Goal: Check status: Check status

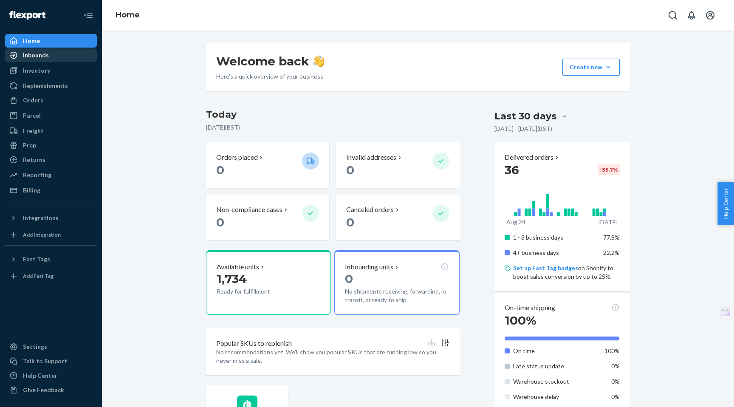
click at [36, 60] on div "Inbounds" at bounding box center [51, 55] width 90 height 12
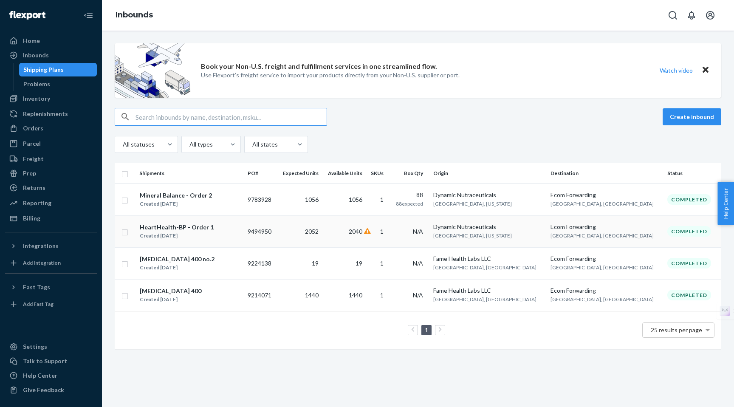
click at [198, 232] on div "Created [DATE]" at bounding box center [177, 236] width 74 height 8
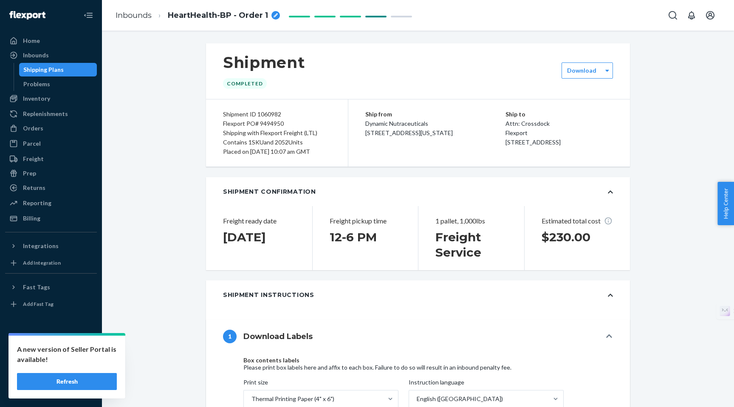
click at [63, 383] on button "Refresh" at bounding box center [67, 381] width 100 height 17
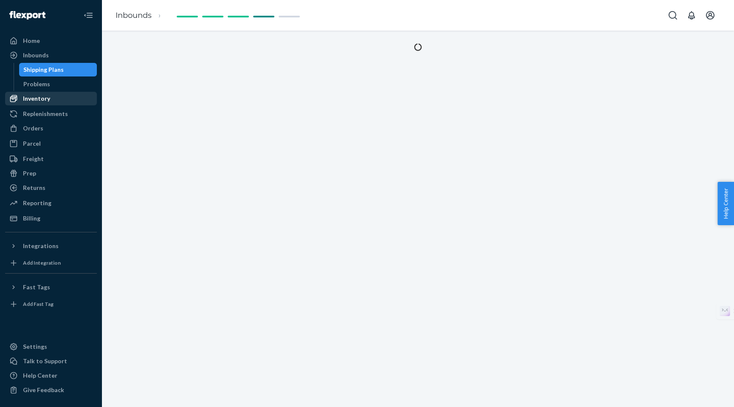
click at [28, 99] on div "Inventory" at bounding box center [36, 98] width 27 height 8
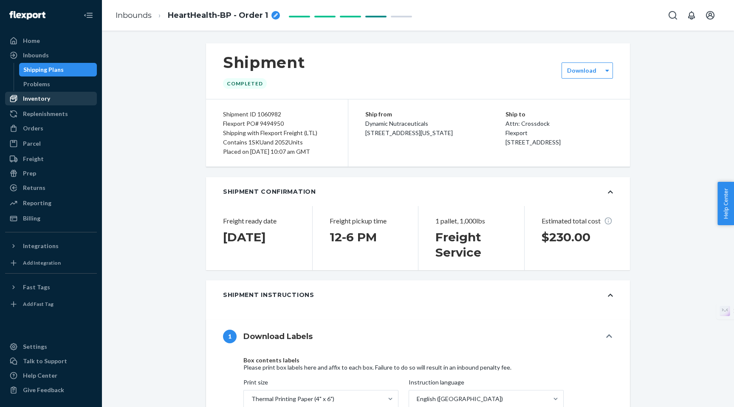
click at [36, 98] on div "Inventory" at bounding box center [36, 98] width 27 height 8
